Goal: Task Accomplishment & Management: Manage account settings

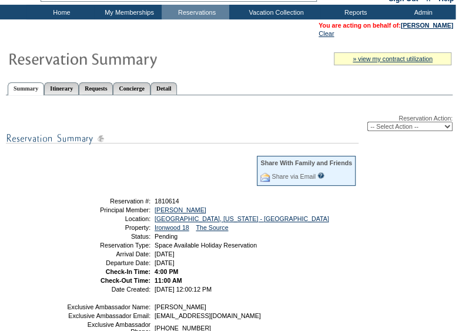
scroll to position [61, 0]
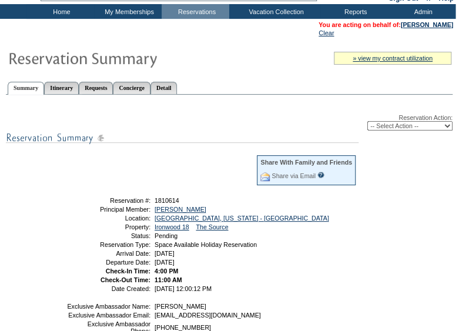
click at [396, 126] on select "-- Select Action -- Modify Reservation Dates Modify Reservation Cost Modify Occ…" at bounding box center [409, 125] width 85 height 9
select select "ConfirmRes"
click at [367, 122] on select "-- Select Action -- Modify Reservation Dates Modify Reservation Cost Modify Occ…" at bounding box center [409, 125] width 85 height 9
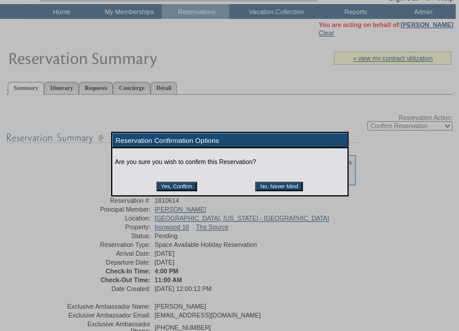
click at [193, 186] on input "Yes, Confirm" at bounding box center [176, 186] width 41 height 9
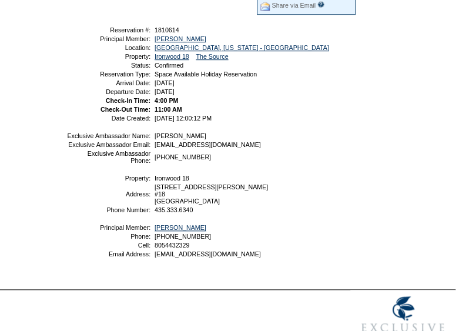
click at [333, 204] on td "8789 Marsac Avenue #18 Deer Valley, UT 84060" at bounding box center [254, 193] width 204 height 21
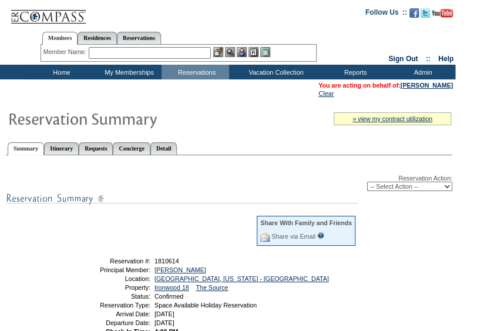
click at [438, 248] on div "Reservation Action: -- Select Action -- Modify Reservation Dates Modify Reserva…" at bounding box center [229, 337] width 446 height 350
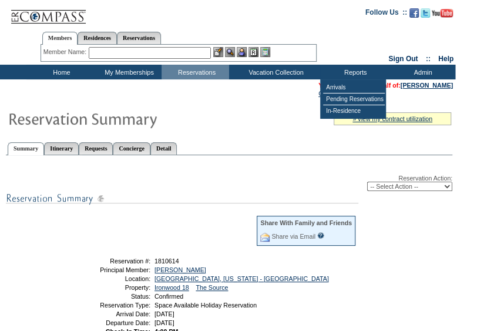
click at [239, 196] on img at bounding box center [182, 198] width 352 height 15
click at [274, 142] on ul "Summary Itinerary Requests Concierge Detail" at bounding box center [229, 139] width 446 height 6
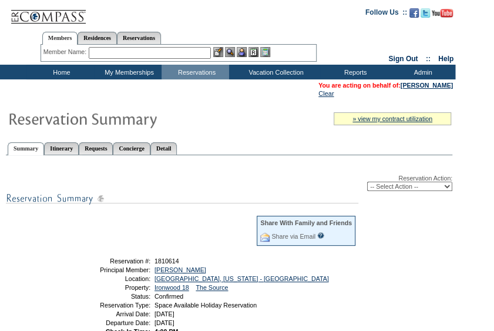
click at [129, 55] on input "text" at bounding box center [150, 53] width 122 height 12
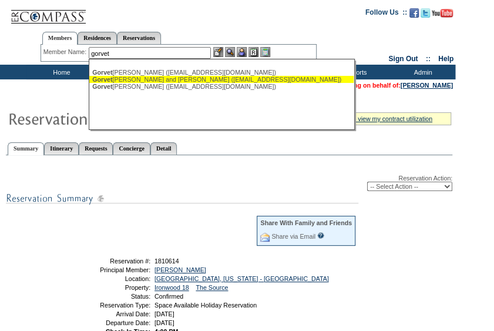
click at [147, 79] on div "Gorvet zian, Ken and Lori (krg91011@yahoo.com)" at bounding box center [221, 79] width 258 height 7
type input "Gorvetzian, Ken and Lori (krg91011@yahoo.com)"
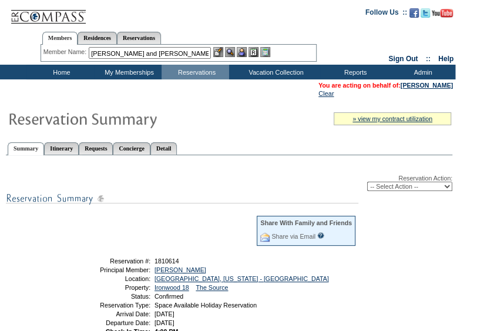
click at [245, 49] on img at bounding box center [242, 52] width 10 height 10
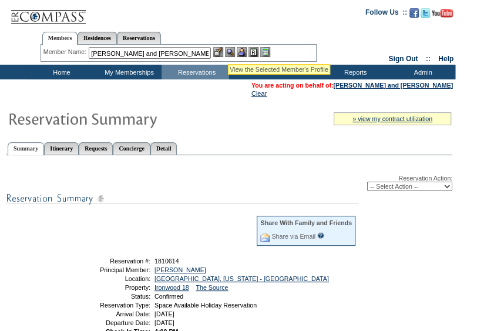
click at [230, 51] on img at bounding box center [230, 52] width 10 height 10
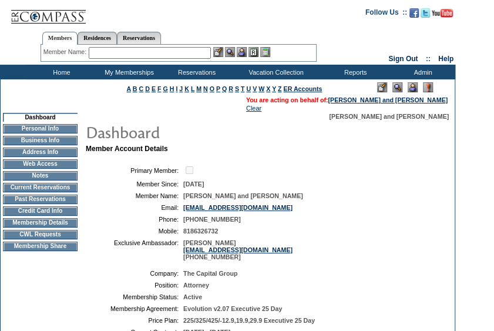
click at [372, 220] on td "[PHONE_NUMBER]" at bounding box center [308, 219] width 250 height 7
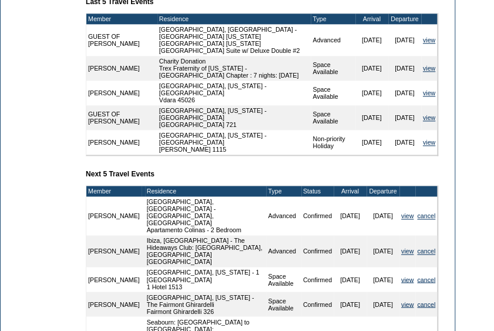
scroll to position [464, 0]
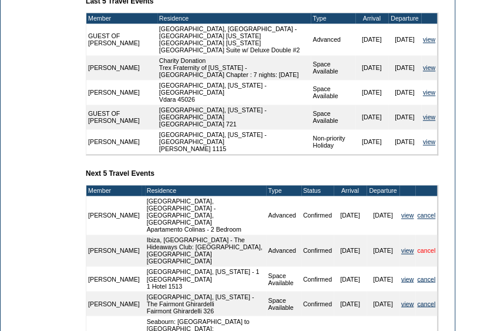
click at [428, 247] on link "cancel" at bounding box center [426, 250] width 18 height 7
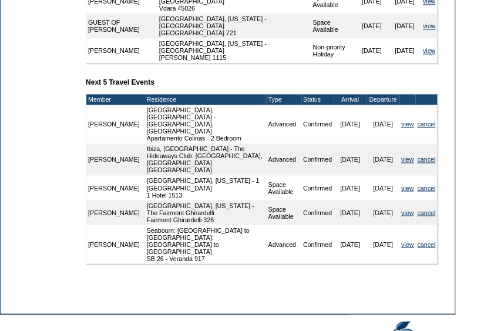
scroll to position [556, 0]
